Goal: Task Accomplishment & Management: Manage account settings

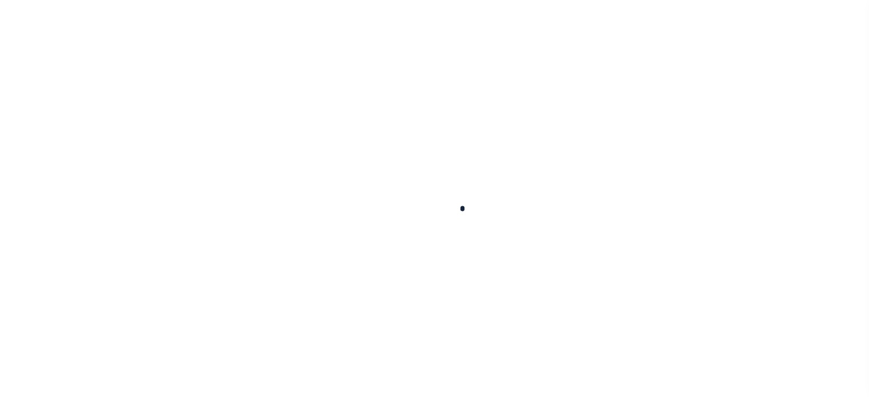
select select "100"
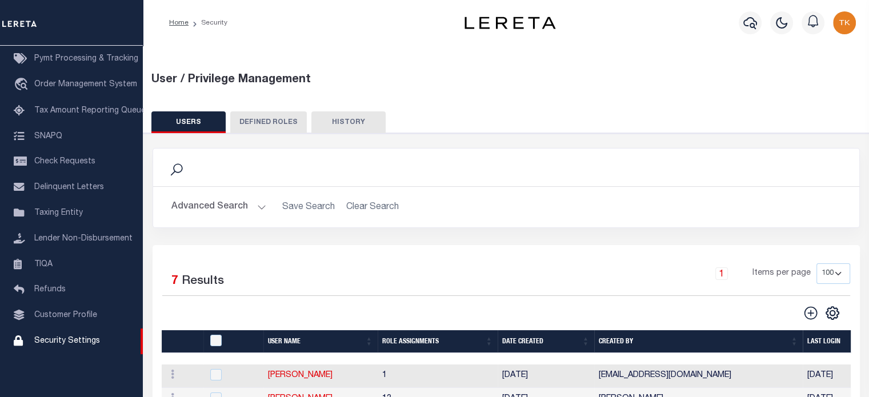
click at [212, 203] on button "Advanced Search" at bounding box center [218, 207] width 95 height 22
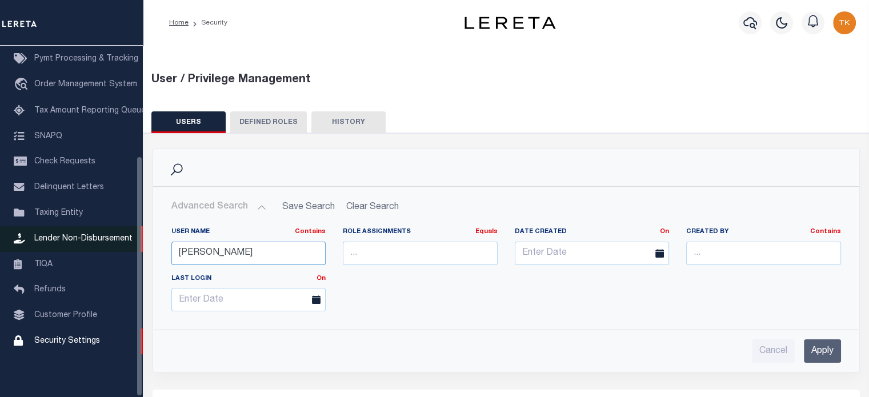
drag, startPoint x: 214, startPoint y: 253, endPoint x: 123, endPoint y: 243, distance: 91.9
click at [123, 243] on div "Home Security" at bounding box center [434, 366] width 869 height 732
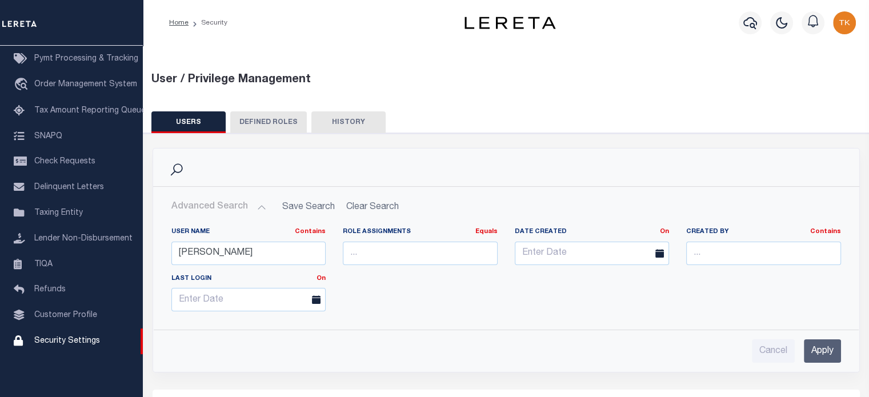
click at [820, 348] on input "Apply" at bounding box center [822, 350] width 37 height 23
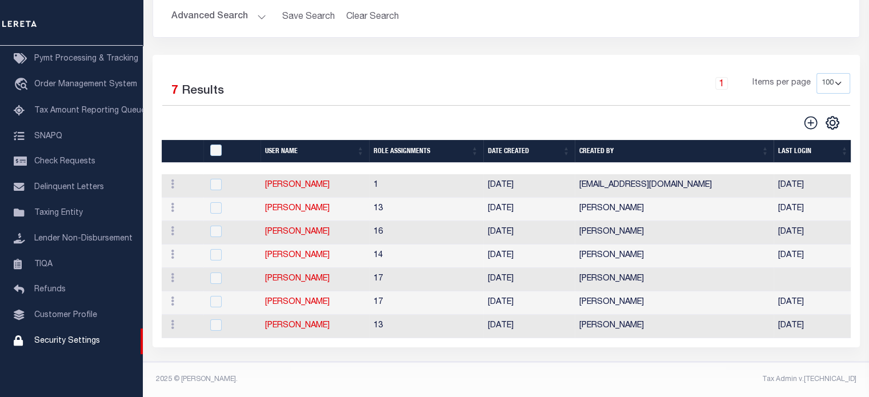
scroll to position [196, 0]
click at [279, 204] on link "[PERSON_NAME]" at bounding box center [297, 208] width 65 height 8
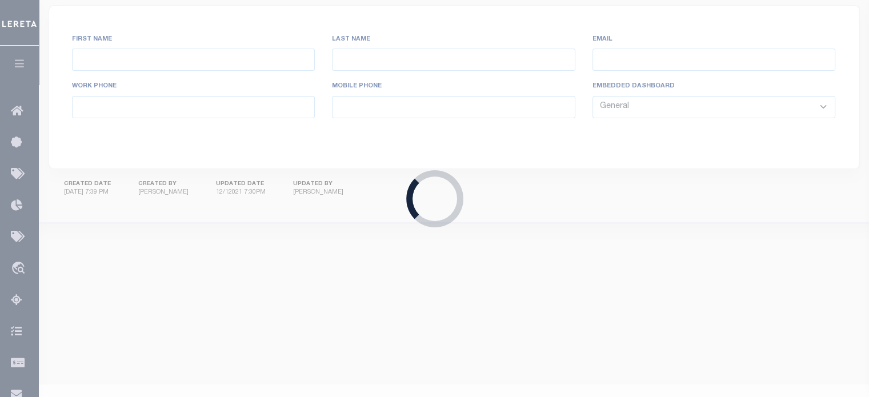
type input "[PERSON_NAME],"
type input "April"
type input "[EMAIL_ADDRESS][DOMAIN_NAME]"
select select "TPS"
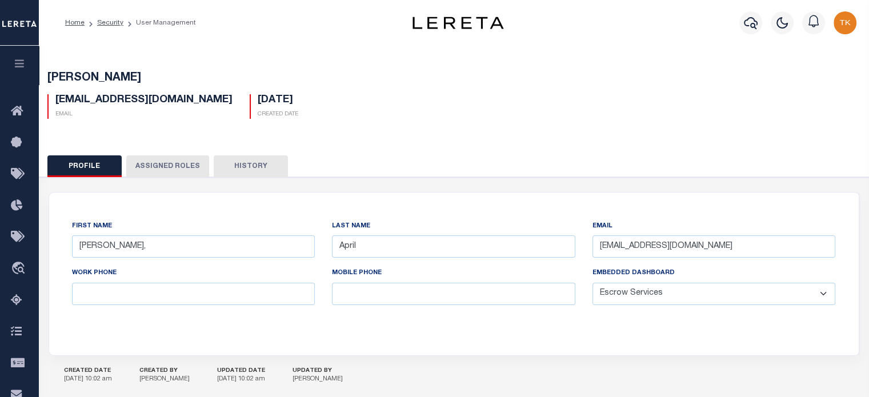
click at [159, 162] on button "Assigned Roles" at bounding box center [167, 166] width 83 height 22
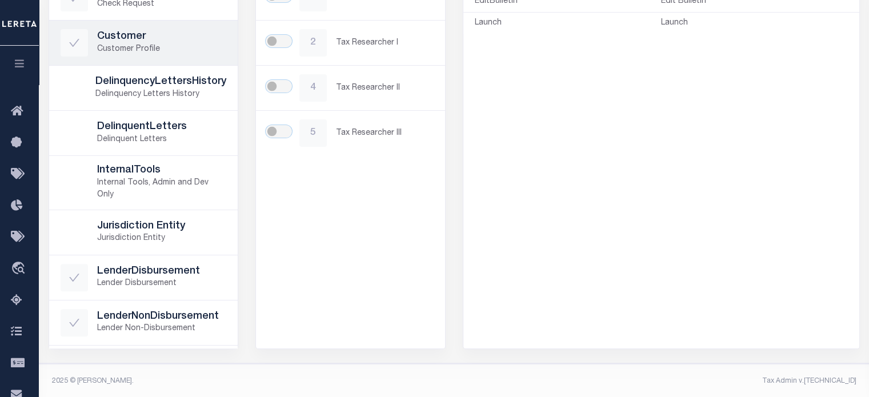
click at [151, 31] on h5 "Customer" at bounding box center [162, 37] width 130 height 13
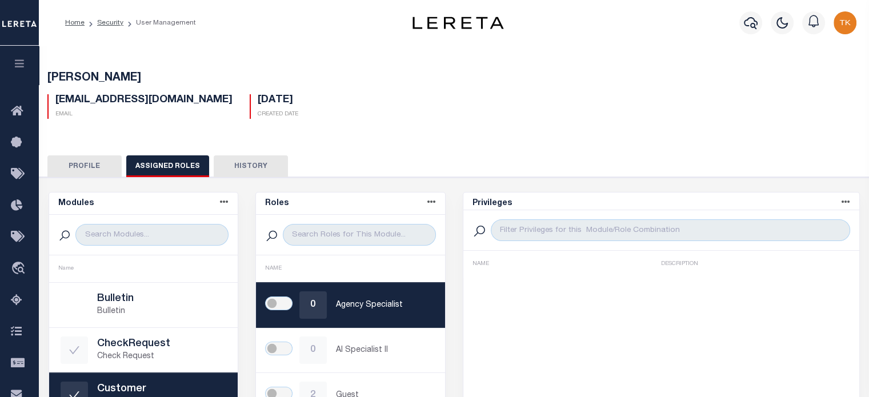
click at [149, 22] on li "User Management" at bounding box center [159, 23] width 73 height 10
click at [93, 29] on ol "Home Security User Management" at bounding box center [130, 23] width 149 height 24
click at [78, 168] on button "Profile" at bounding box center [84, 166] width 74 height 22
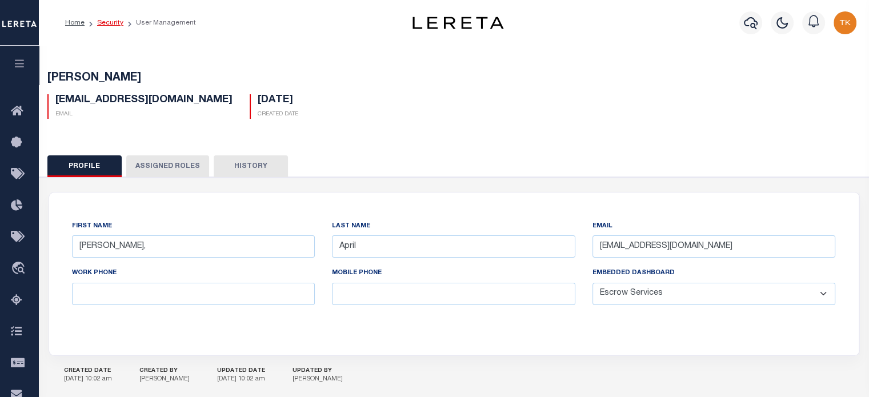
click at [112, 24] on link "Security" at bounding box center [110, 22] width 26 height 7
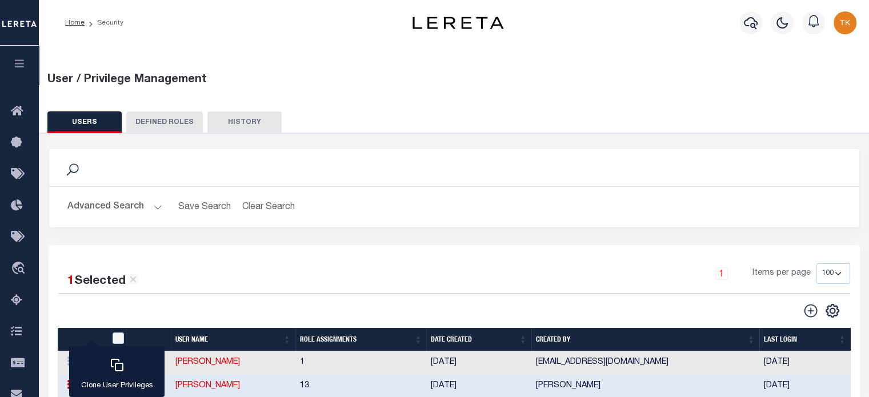
click at [98, 206] on button "Advanced Search" at bounding box center [114, 207] width 95 height 22
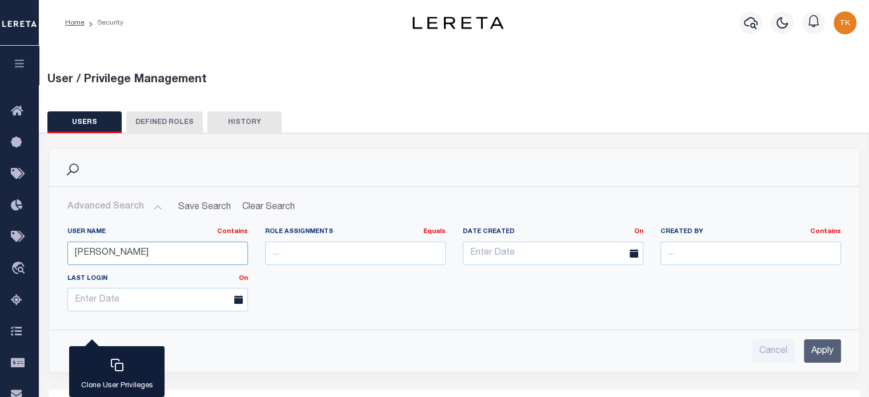
drag, startPoint x: 126, startPoint y: 256, endPoint x: -91, endPoint y: 243, distance: 217.5
click at [0, 243] on html "Home Security" at bounding box center [434, 359] width 869 height 719
type input "[PERSON_NAME]"
click at [816, 346] on input "Apply" at bounding box center [822, 350] width 37 height 23
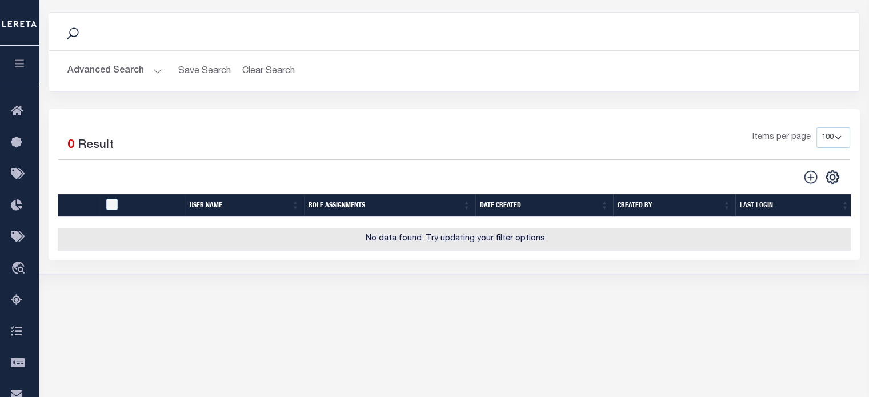
scroll to position [208, 0]
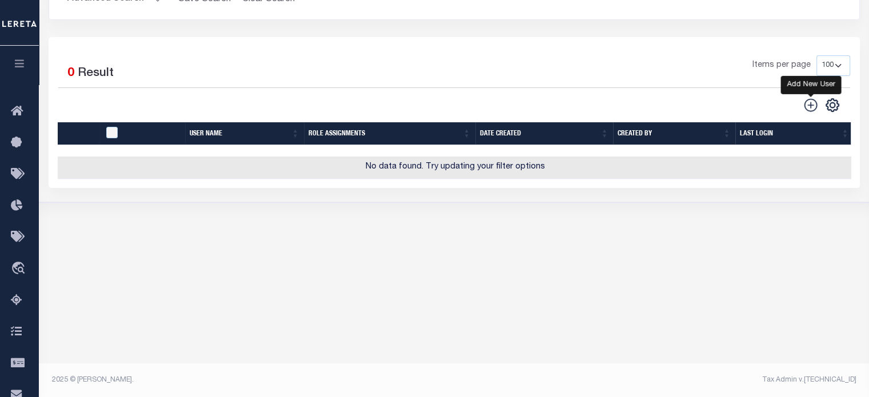
click at [813, 102] on icon "" at bounding box center [810, 105] width 15 height 15
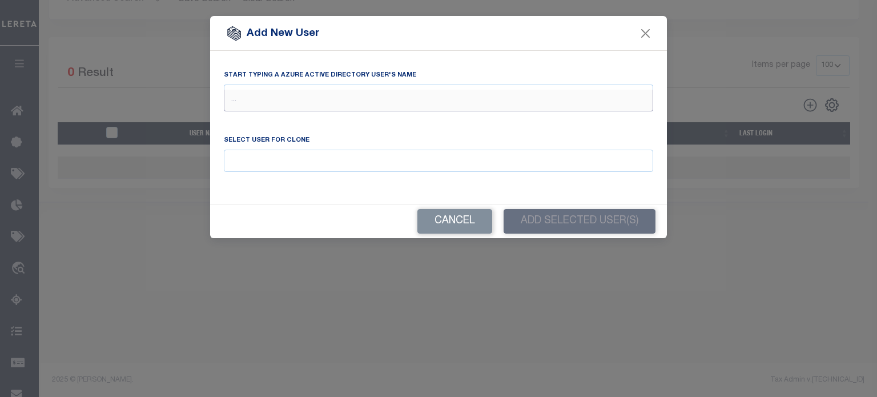
click at [244, 106] on input "text" at bounding box center [439, 101] width 430 height 22
type input "[PERSON_NAME]"
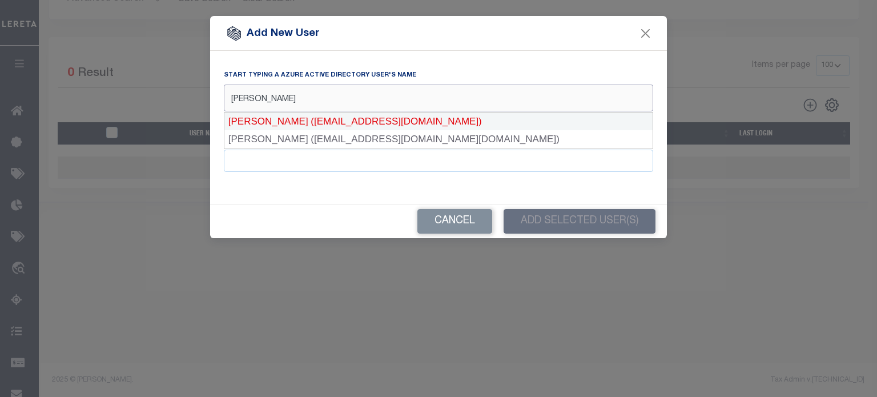
click at [300, 119] on div "[PERSON_NAME] ([EMAIL_ADDRESS][DOMAIN_NAME])" at bounding box center [438, 122] width 428 height 18
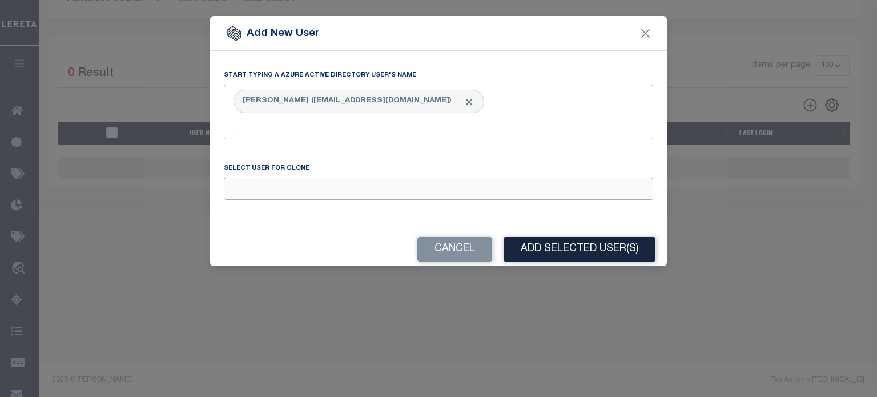
click at [288, 187] on input "Email" at bounding box center [439, 189] width 430 height 22
type input "m"
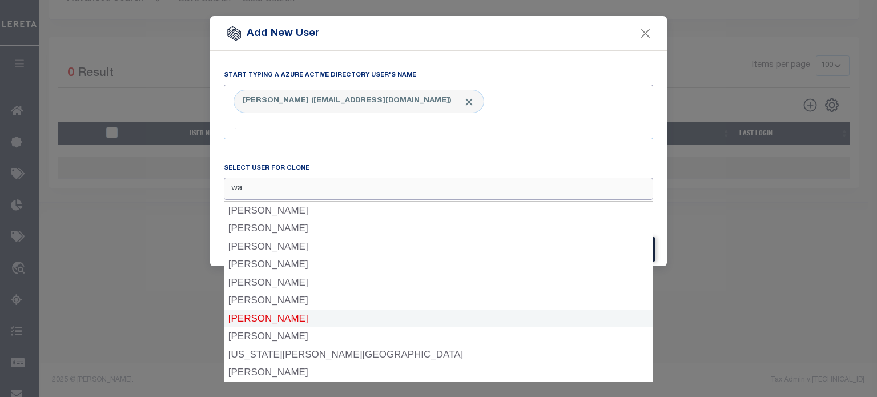
click at [256, 317] on div "[PERSON_NAME]" at bounding box center [438, 319] width 428 height 18
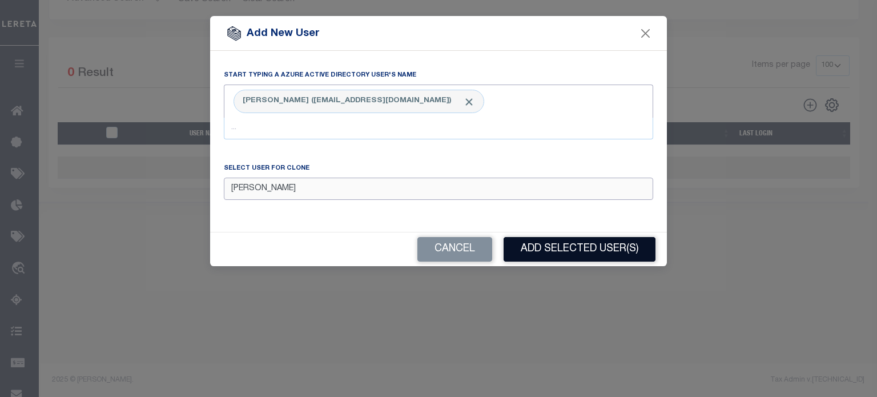
type input "[PERSON_NAME]"
click at [580, 253] on button "Add Selected User(s)" at bounding box center [580, 249] width 152 height 25
